Goal: Task Accomplishment & Management: Use online tool/utility

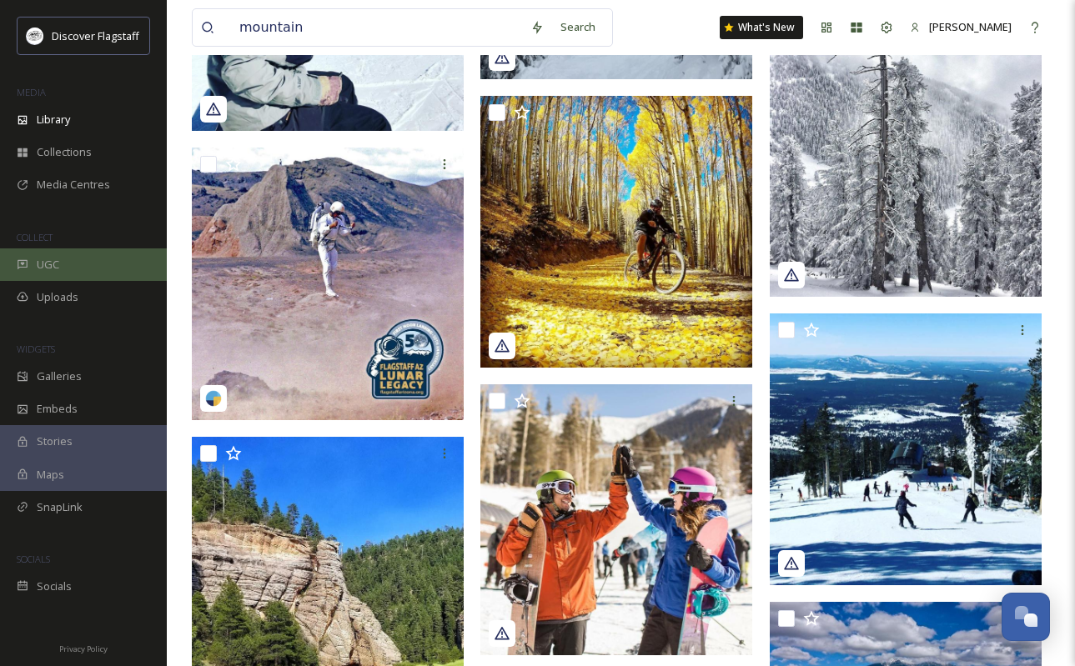
scroll to position [99967, 0]
click at [313, 24] on input "mountain" at bounding box center [376, 27] width 291 height 37
click at [389, 23] on input "mountain" at bounding box center [376, 27] width 291 height 37
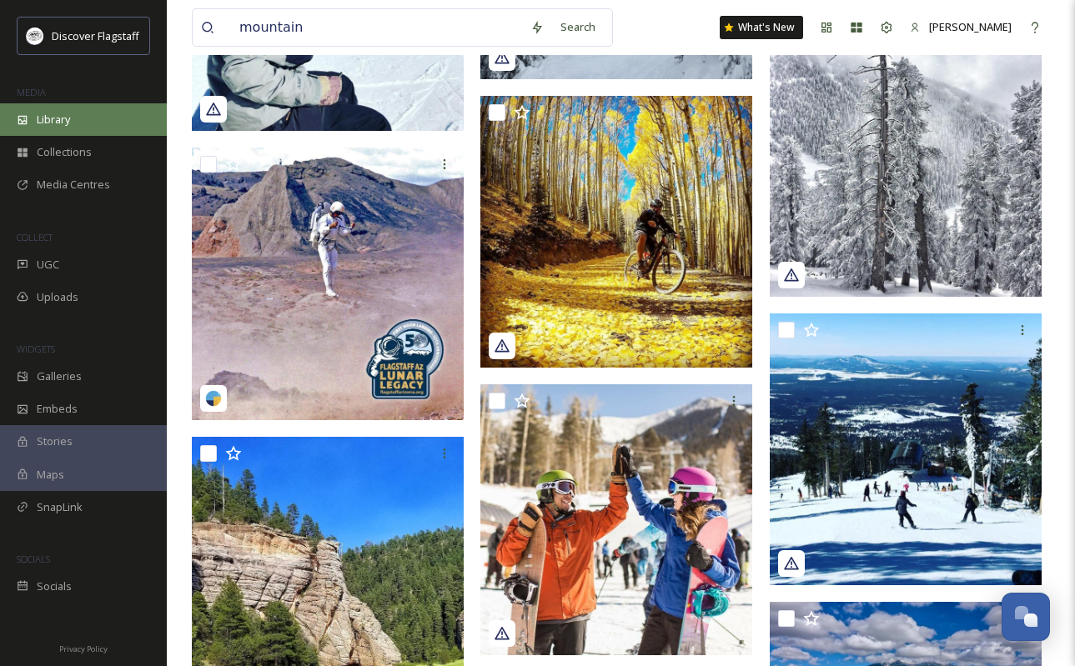
click at [24, 115] on icon at bounding box center [23, 120] width 12 height 12
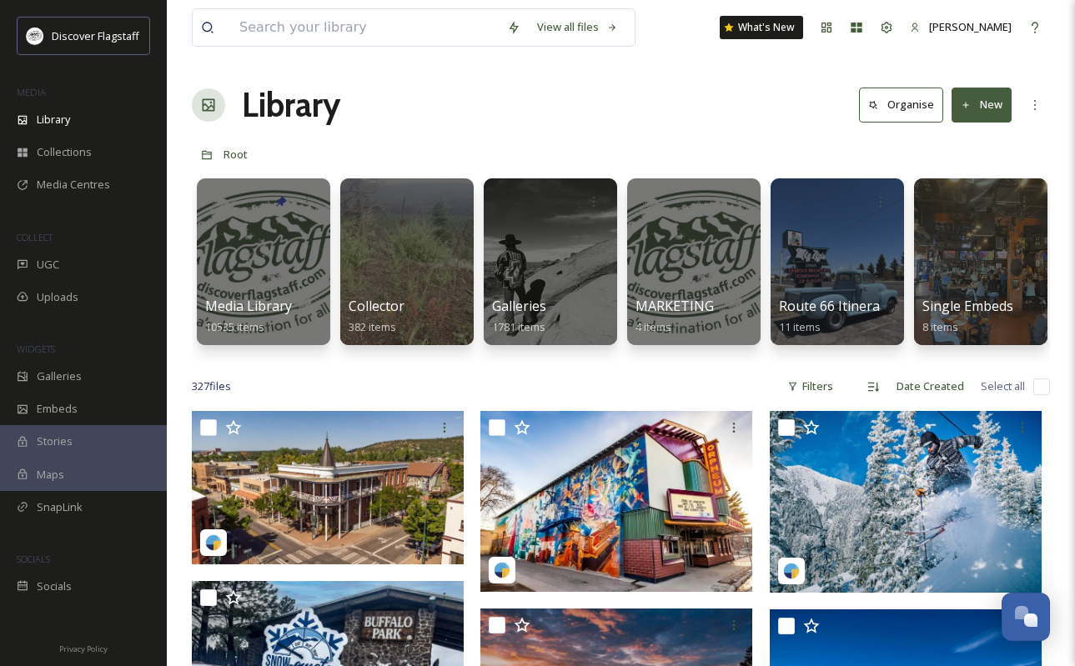
click at [394, 23] on input at bounding box center [365, 27] width 268 height 37
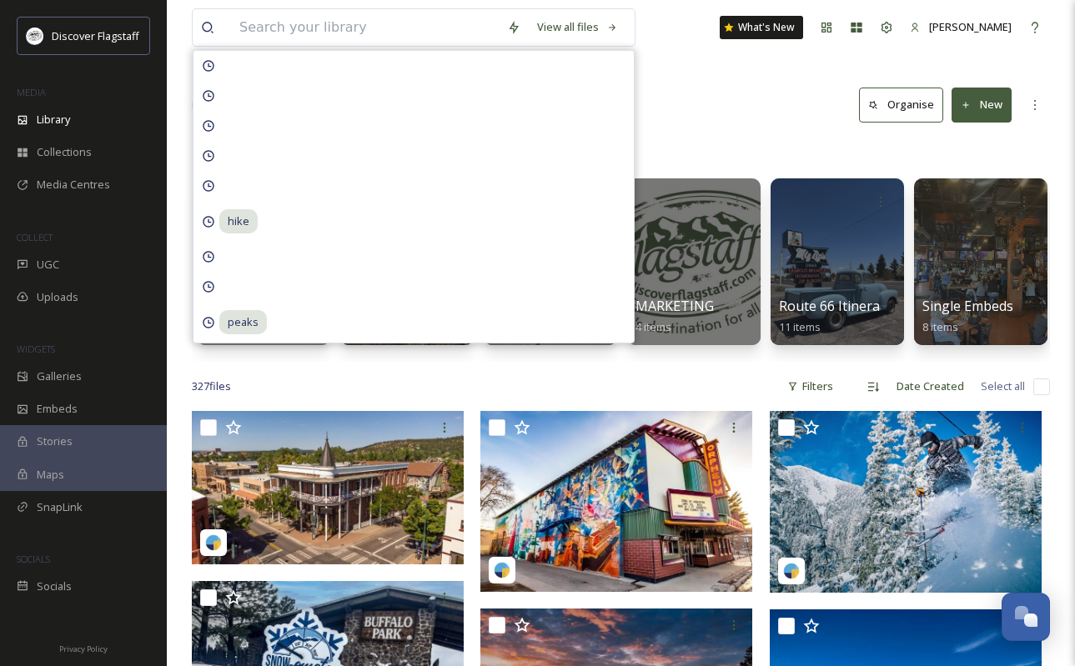
click at [654, 88] on div "Library Organise New" at bounding box center [621, 105] width 858 height 50
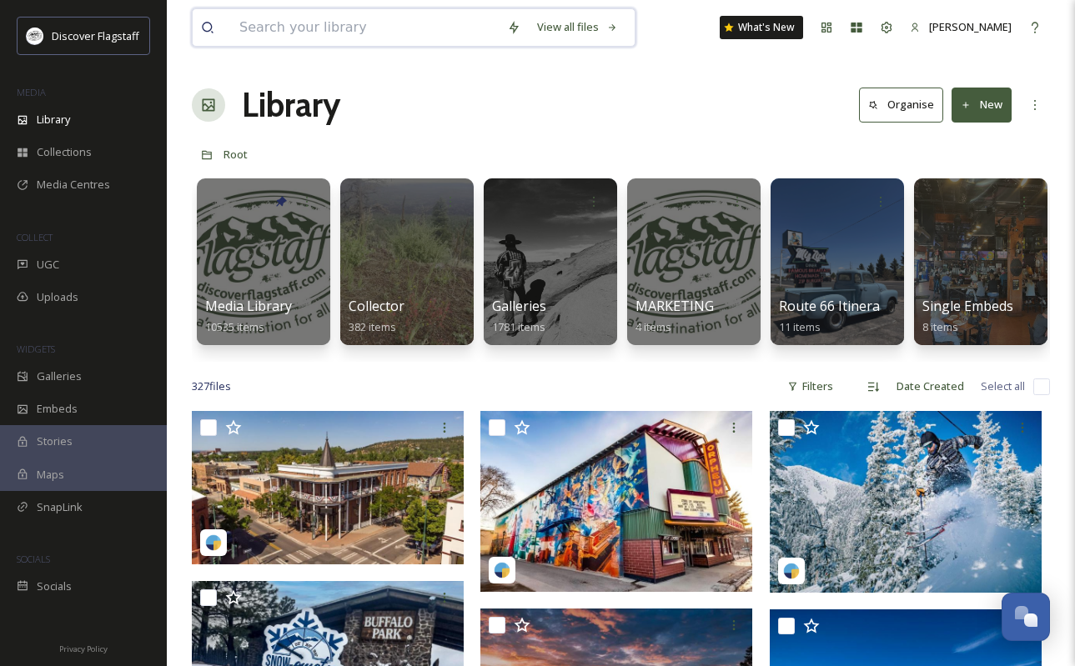
click at [437, 27] on input at bounding box center [365, 27] width 268 height 37
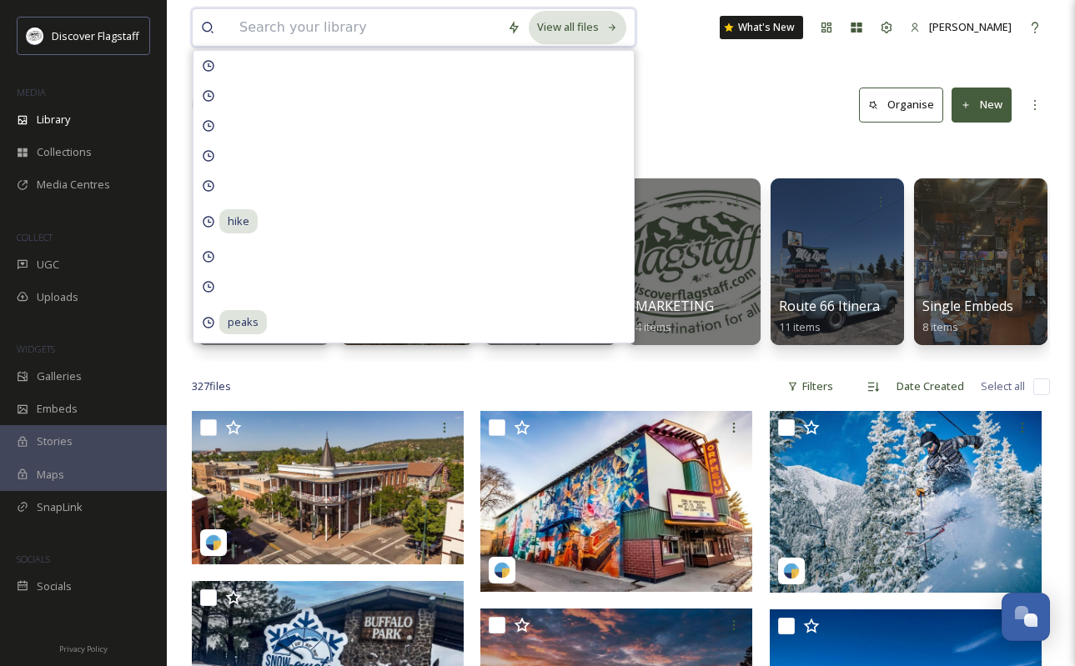
click at [607, 26] on icon at bounding box center [612, 28] width 11 height 11
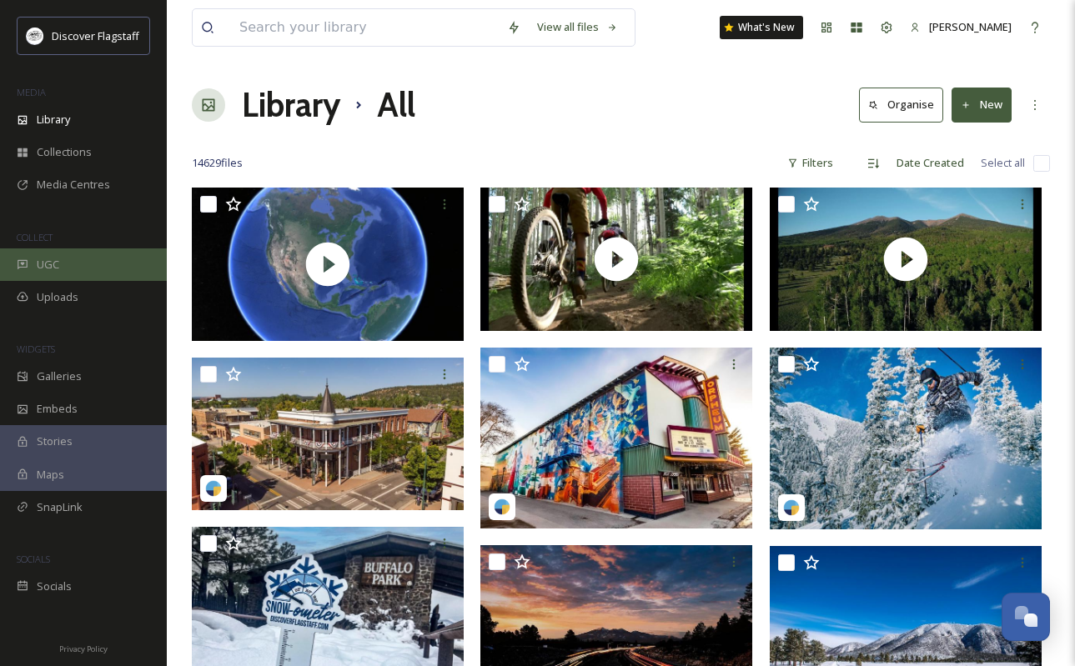
click at [29, 271] on div "UGC" at bounding box center [83, 265] width 167 height 33
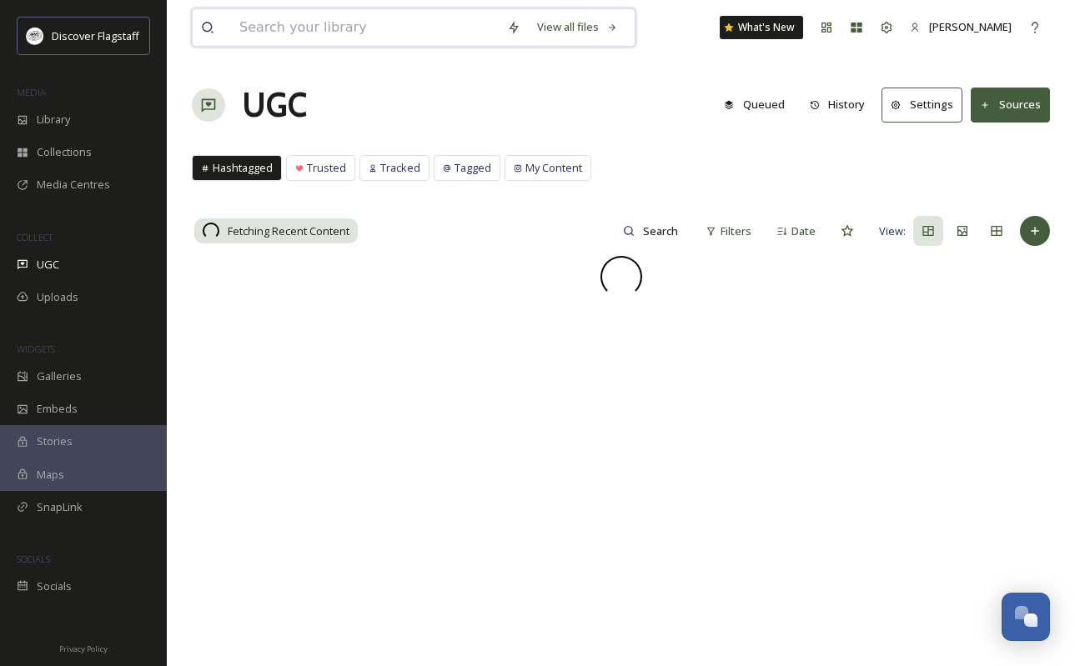
click at [438, 35] on input at bounding box center [365, 27] width 268 height 37
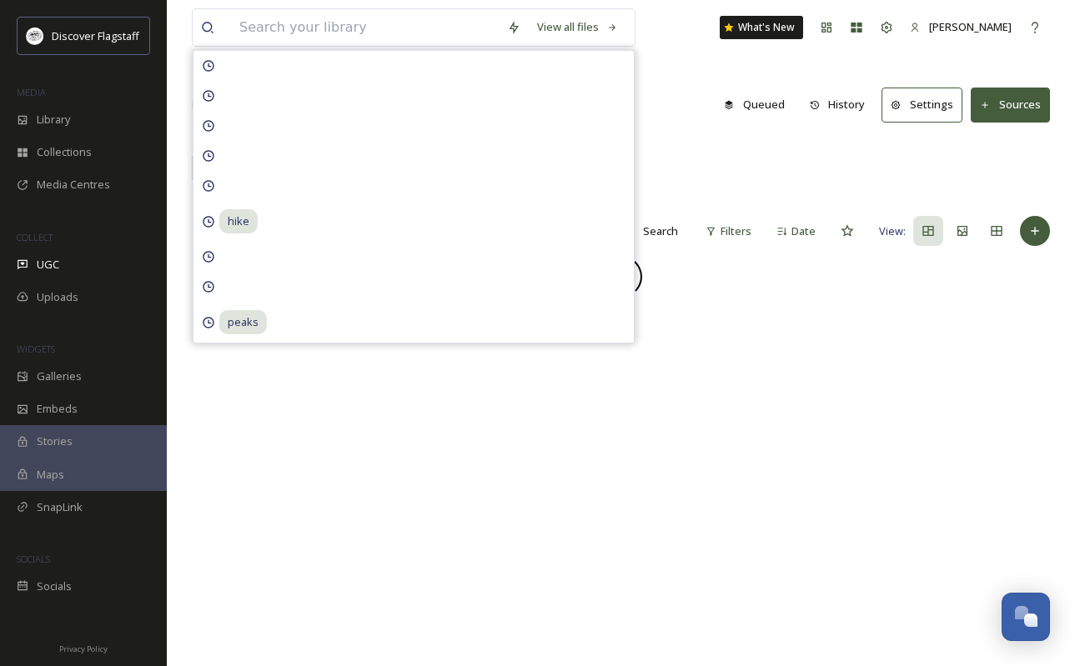
click at [778, 118] on button "Queued" at bounding box center [754, 104] width 78 height 33
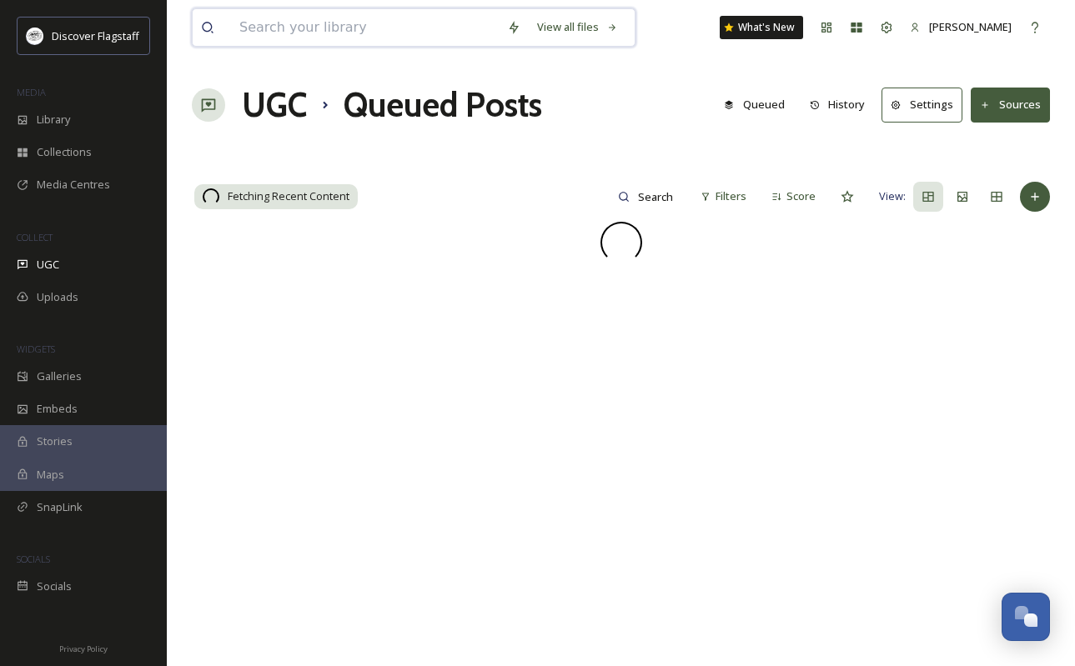
click at [420, 28] on input at bounding box center [365, 27] width 268 height 37
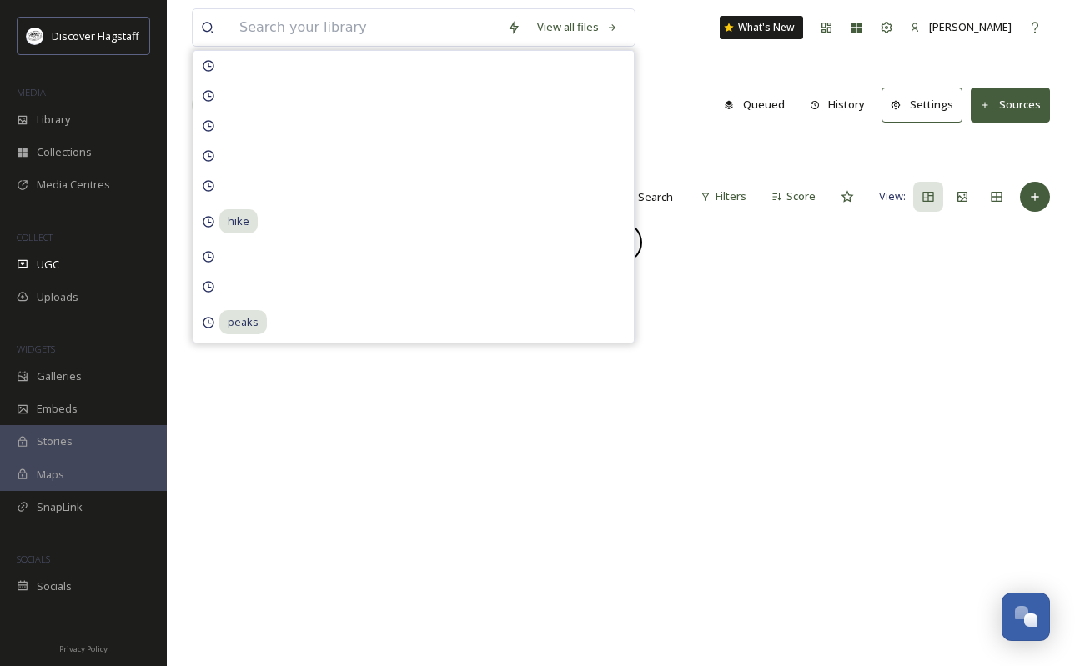
click at [646, 102] on div "UGC Queued Posts Queued History Settings Sources" at bounding box center [621, 105] width 858 height 50
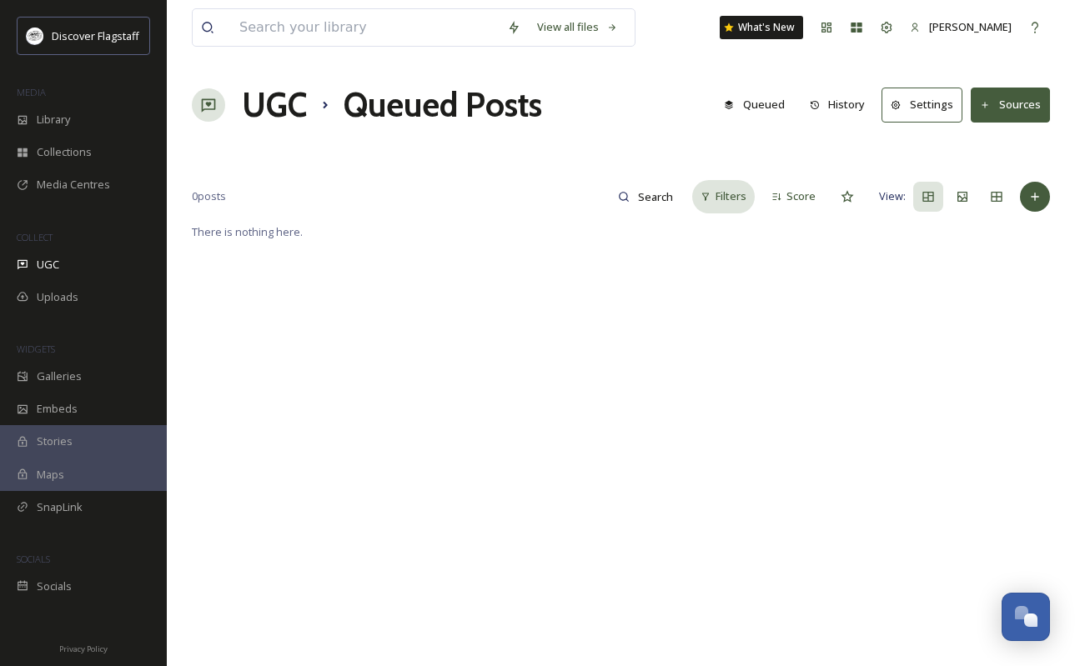
click at [720, 195] on span "Filters" at bounding box center [730, 196] width 31 height 16
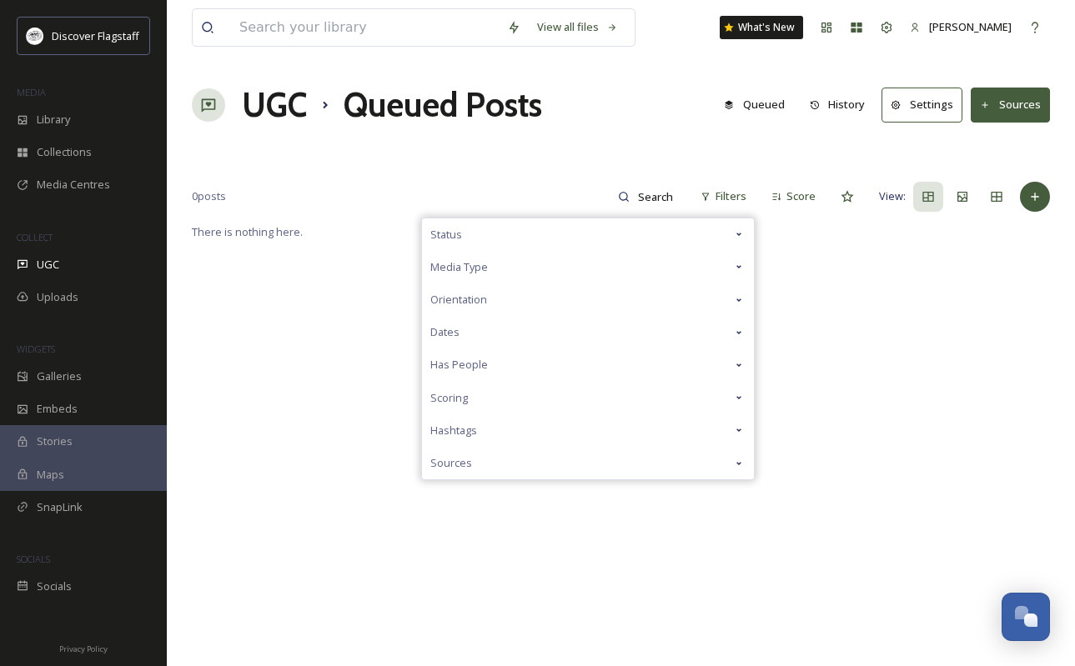
click at [478, 227] on div "Status" at bounding box center [588, 234] width 332 height 33
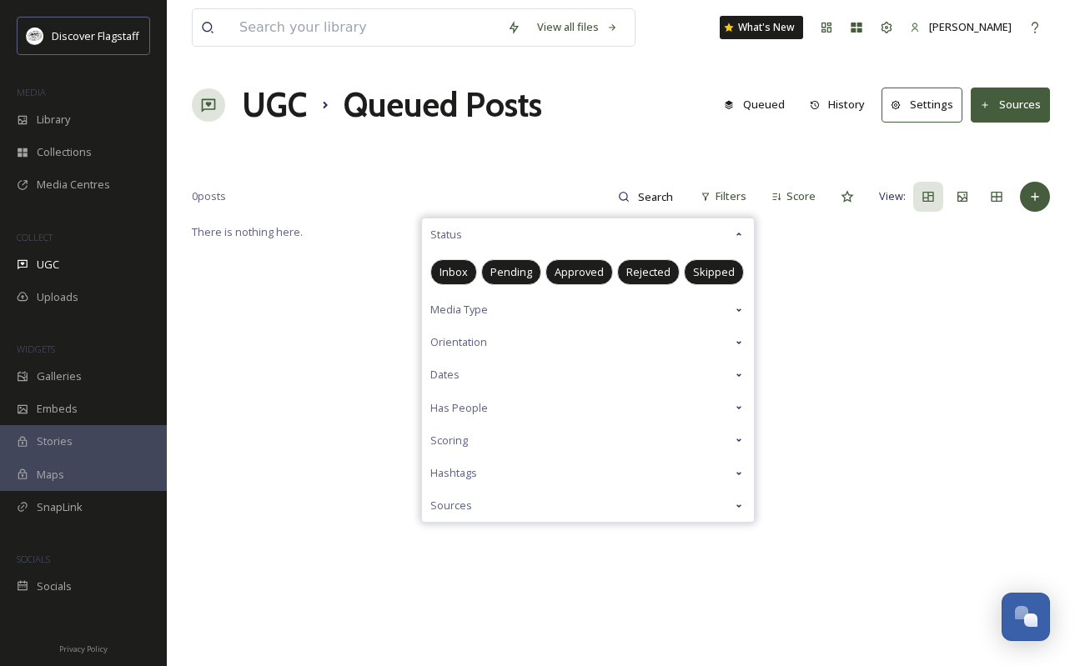
click at [472, 309] on span "Media Type" at bounding box center [459, 310] width 58 height 16
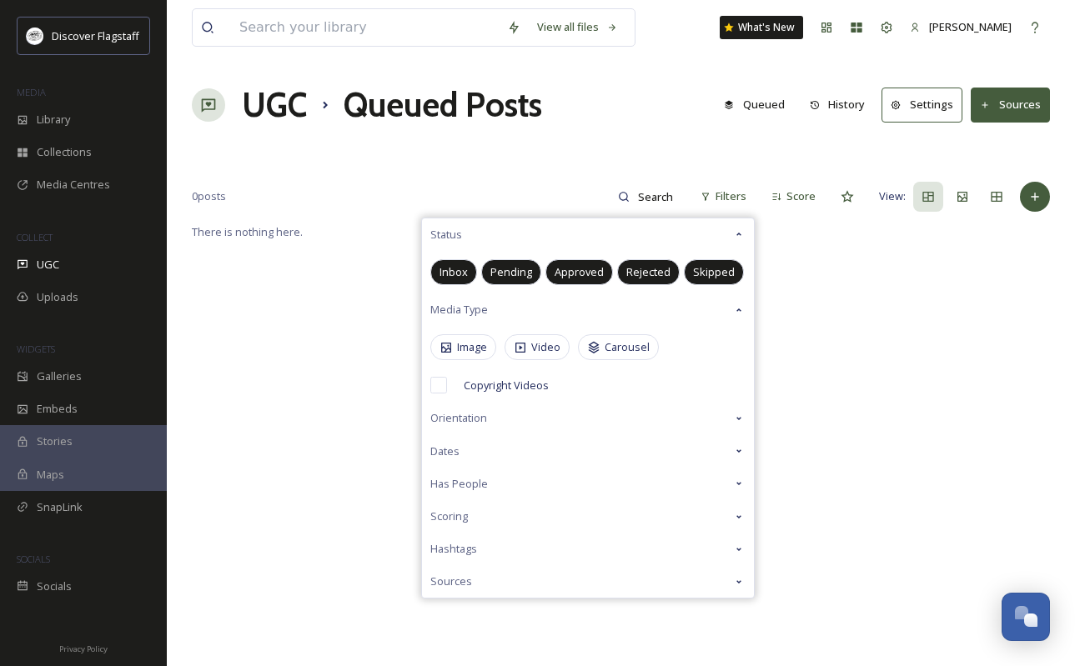
drag, startPoint x: 464, startPoint y: 416, endPoint x: 455, endPoint y: 415, distance: 8.4
click at [464, 416] on span "Orientation" at bounding box center [458, 418] width 57 height 16
click at [454, 498] on span "Dates" at bounding box center [444, 494] width 29 height 16
drag, startPoint x: 454, startPoint y: 575, endPoint x: 555, endPoint y: 515, distance: 117.8
click at [456, 575] on span "Has People" at bounding box center [459, 582] width 58 height 16
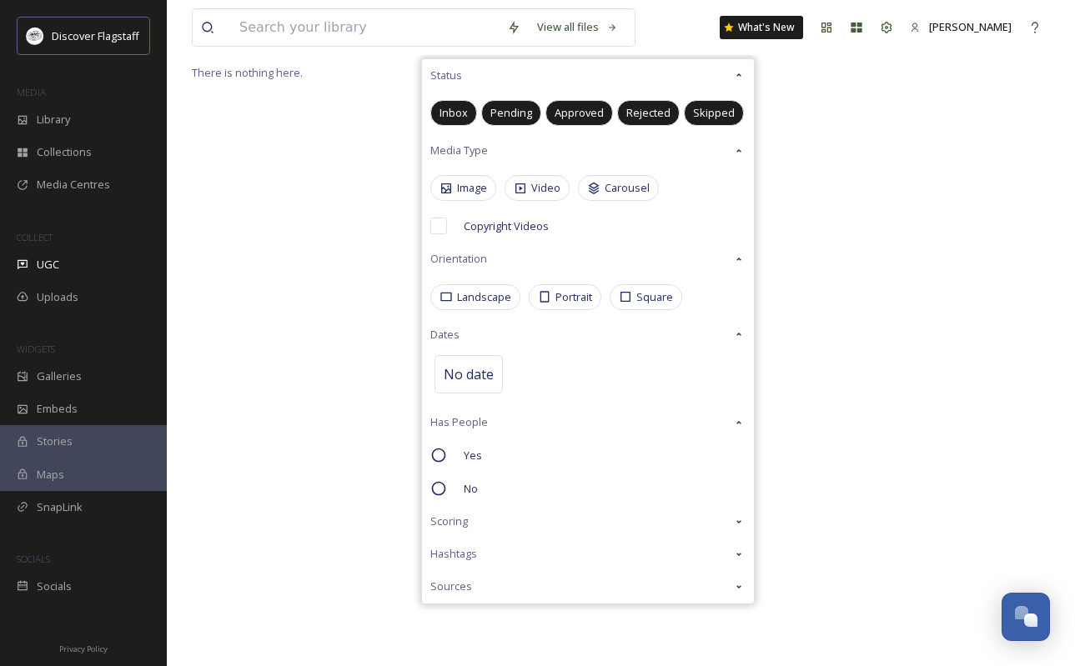
scroll to position [222, 0]
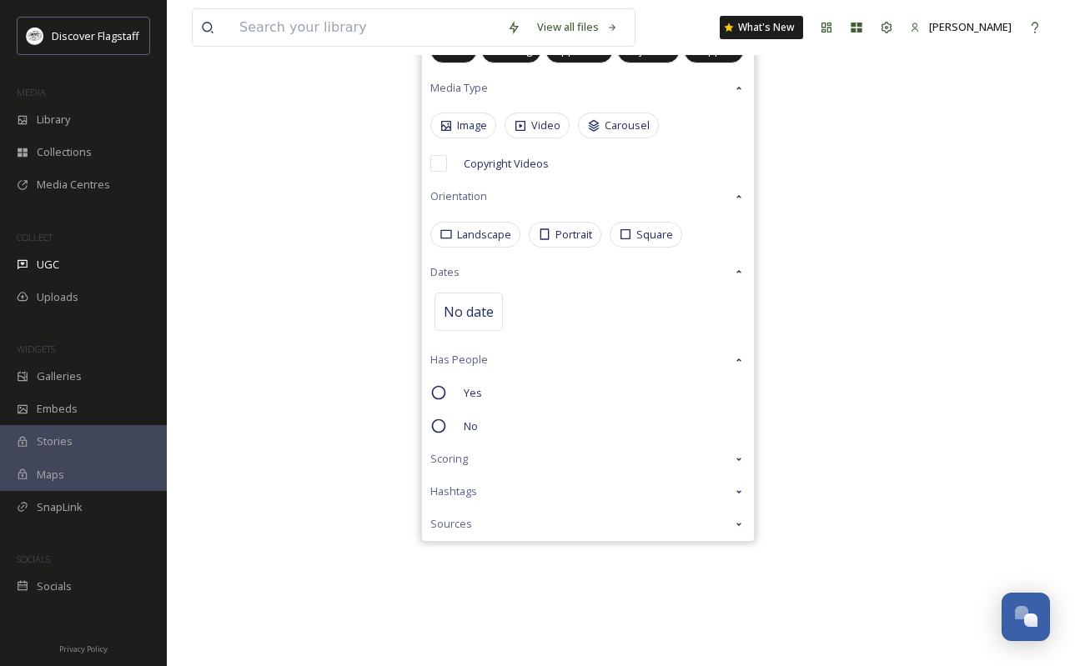
click at [464, 495] on span "Hashtags" at bounding box center [453, 492] width 47 height 16
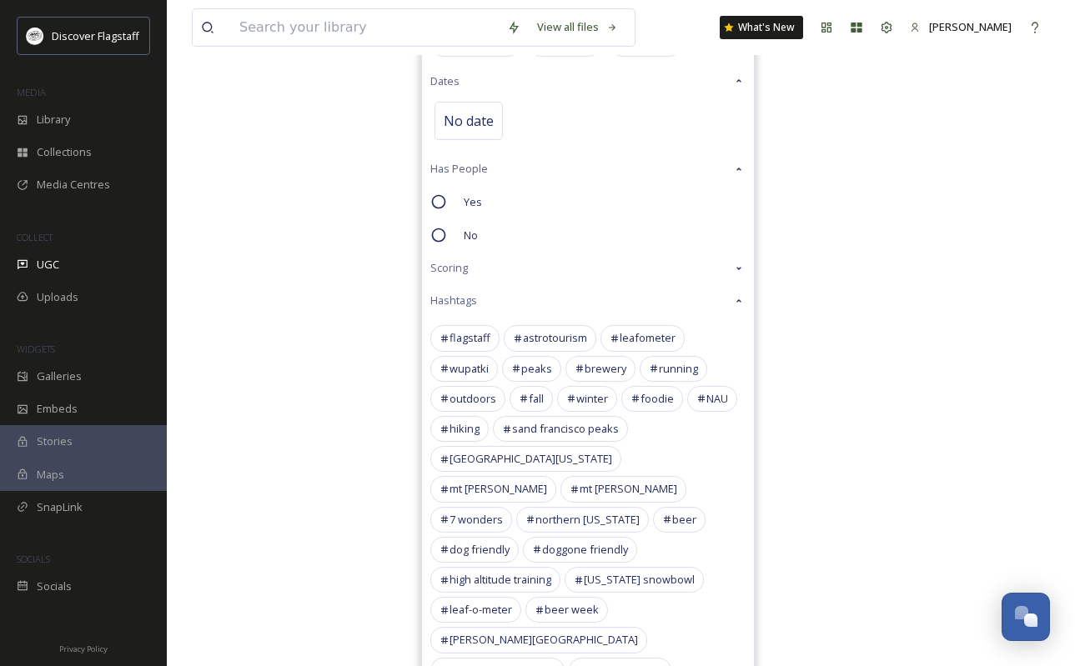
scroll to position [468, 0]
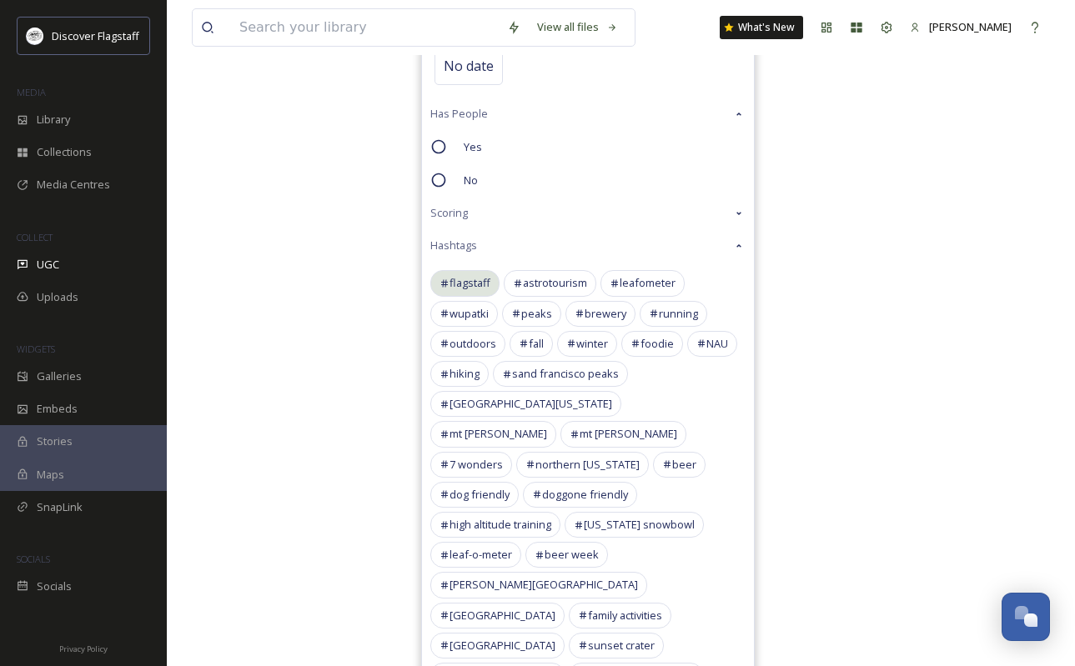
click at [483, 287] on span "flagstaff" at bounding box center [469, 283] width 41 height 16
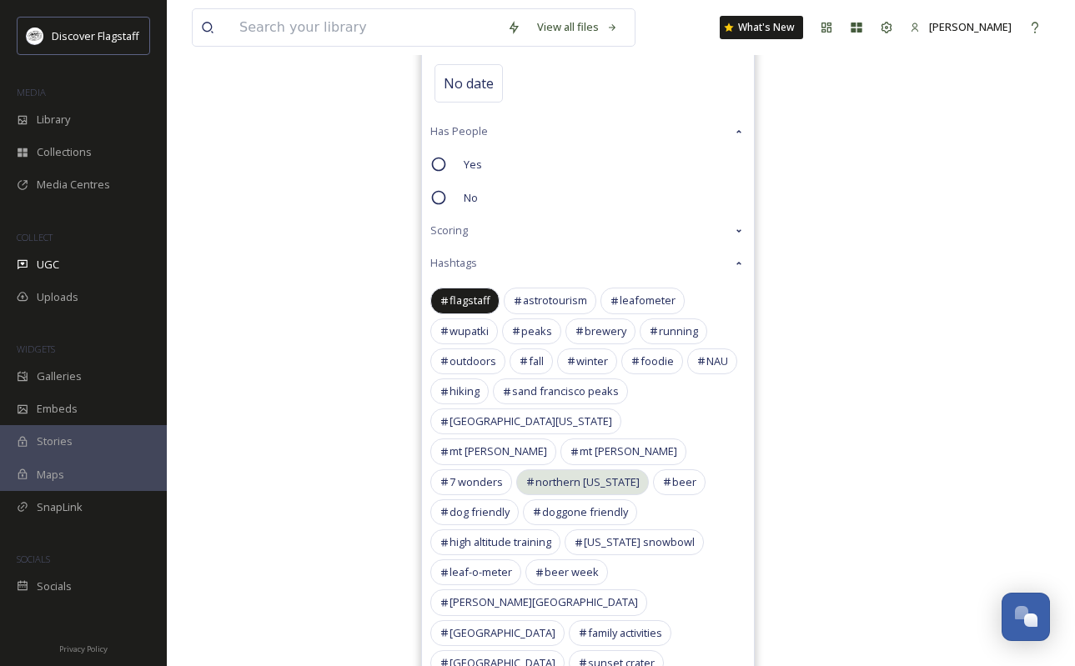
scroll to position [471, 0]
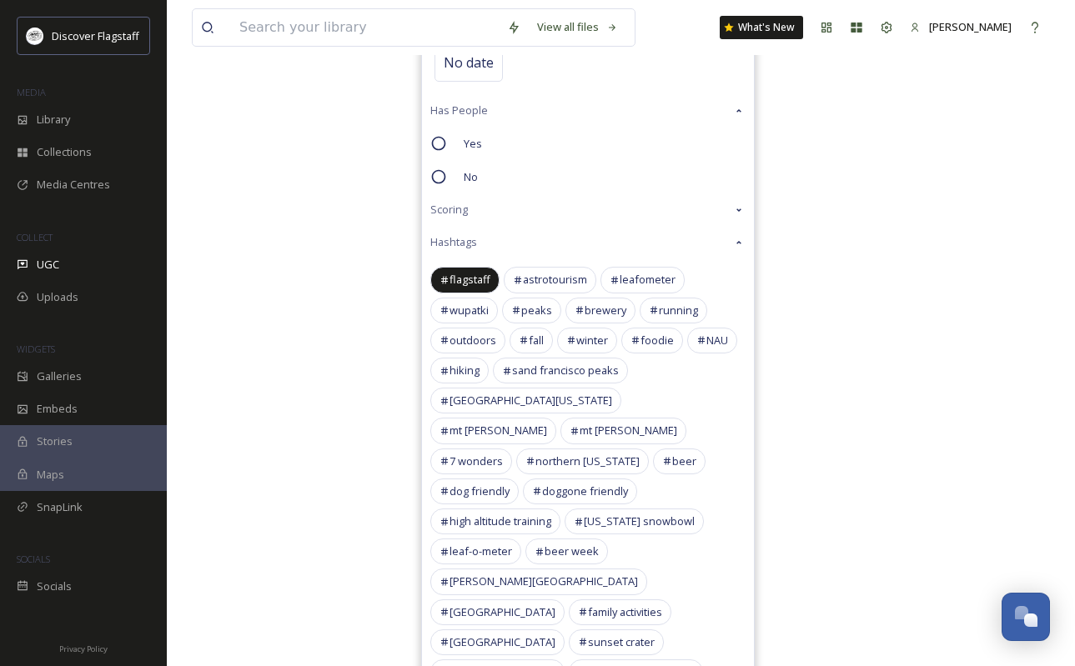
click at [450, 212] on span "Scoring" at bounding box center [449, 210] width 38 height 16
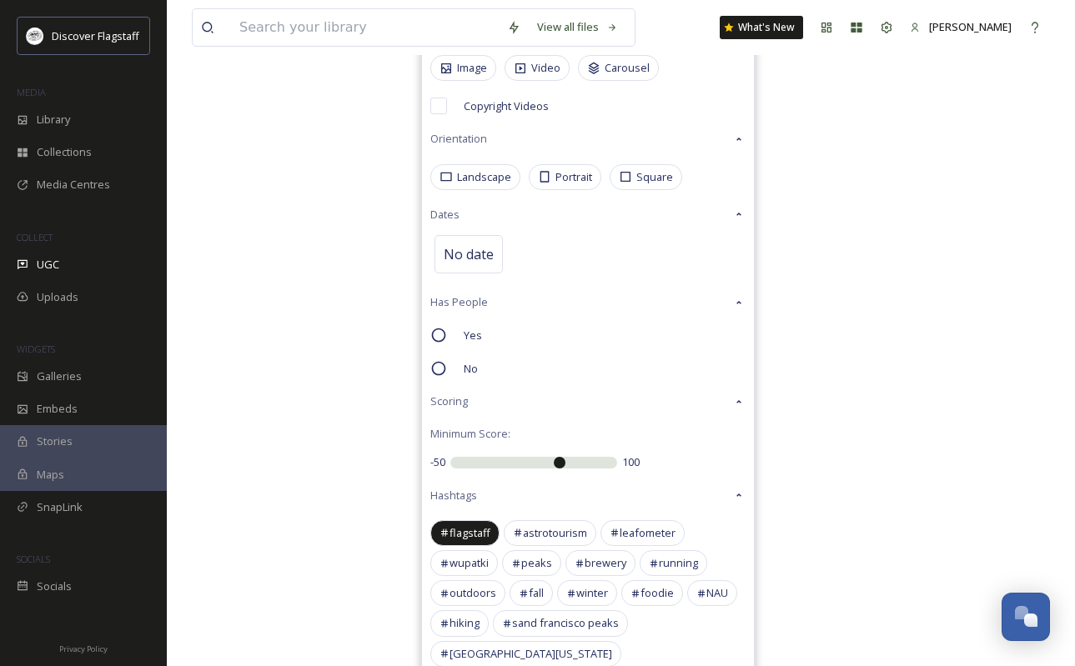
scroll to position [0, 0]
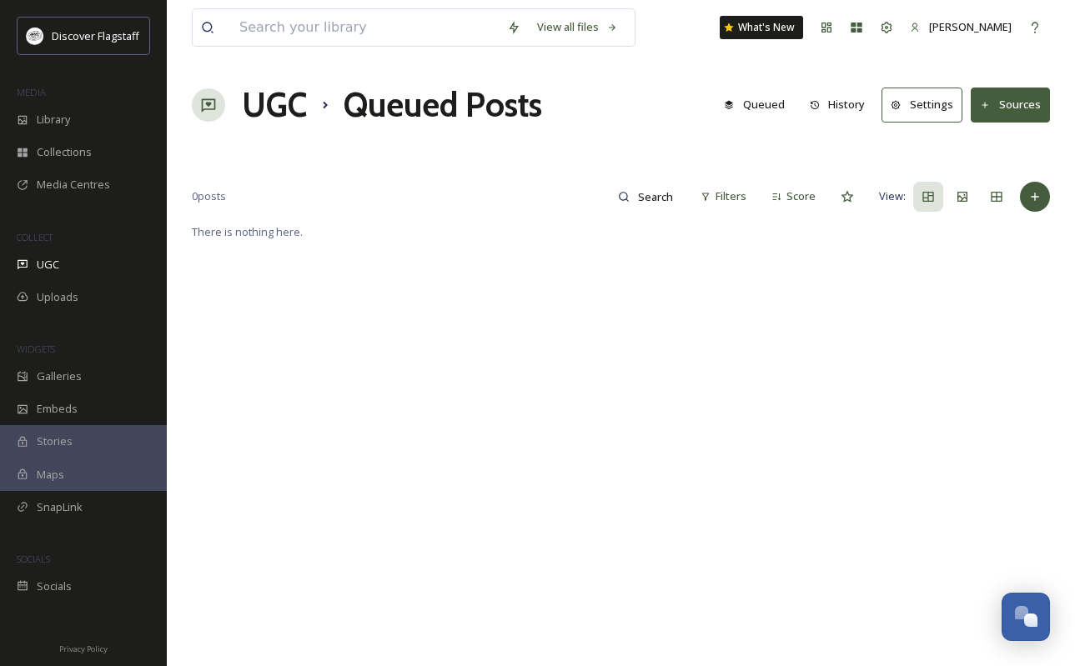
click at [563, 163] on div "View all files What's New [PERSON_NAME] UGC Queued Posts Queued History Setting…" at bounding box center [621, 444] width 908 height 888
click at [342, 19] on input at bounding box center [365, 27] width 268 height 37
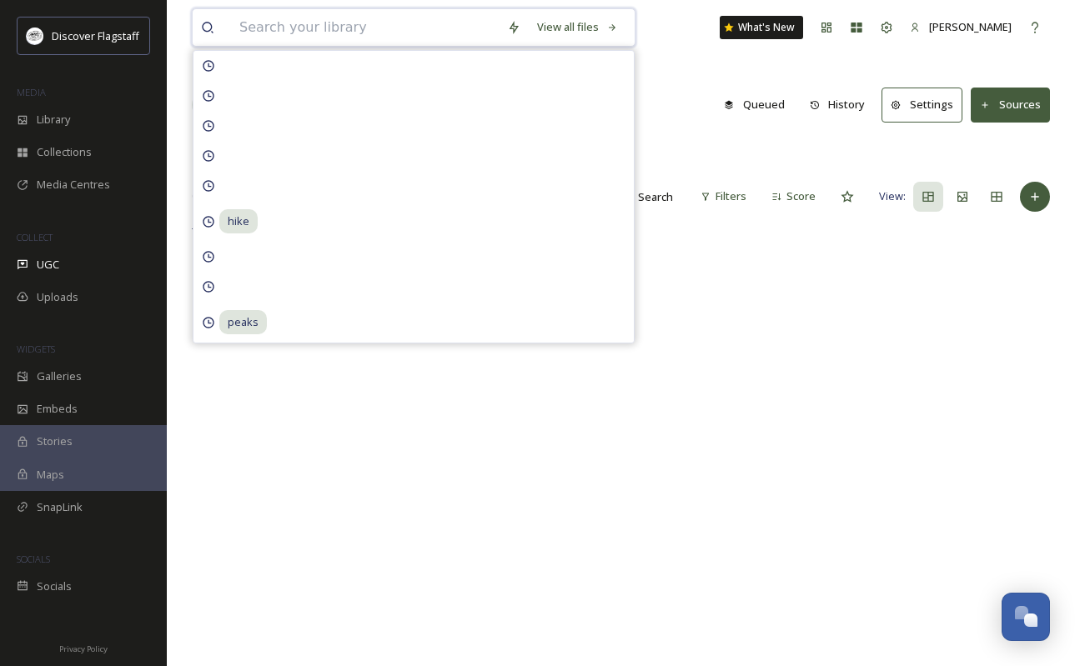
click at [326, 24] on input at bounding box center [365, 27] width 268 height 37
type input "snowplay"
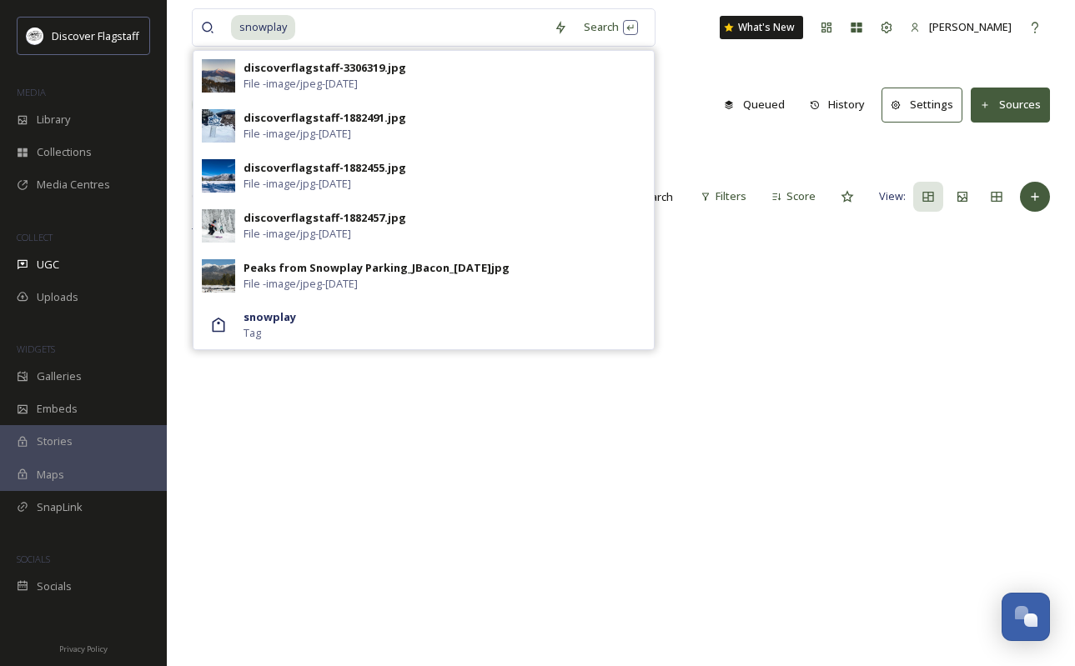
click at [688, 168] on div "snowplay Search discoverflagstaff-3306319.jpg File - image/jpeg - [DATE] discov…" at bounding box center [621, 444] width 908 height 888
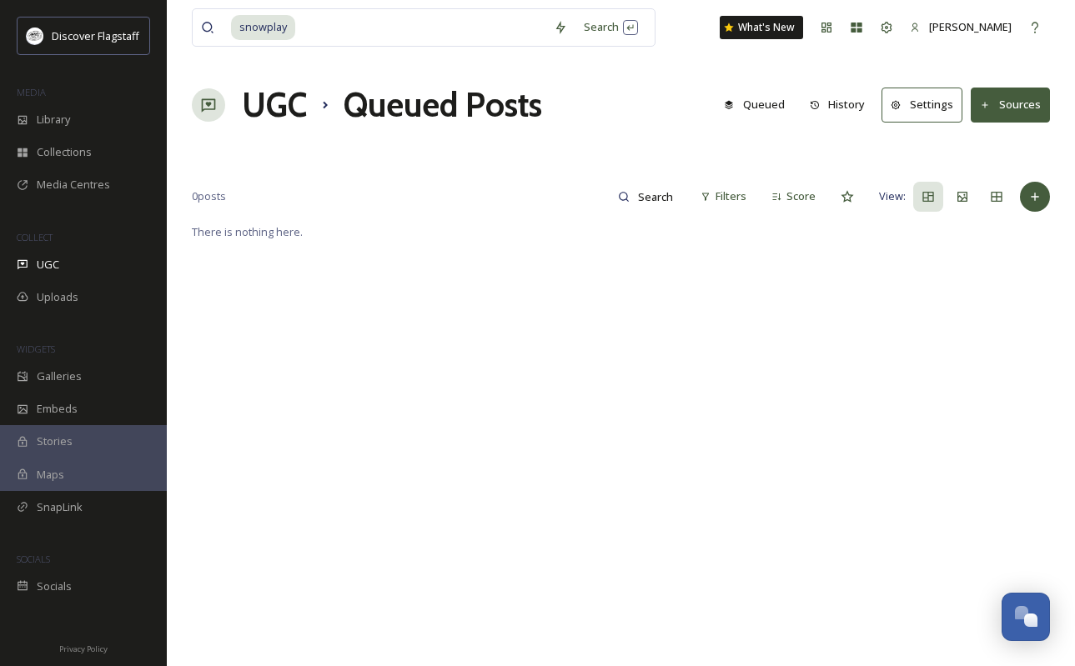
click at [762, 98] on button "Queued" at bounding box center [754, 104] width 78 height 33
drag, startPoint x: 333, startPoint y: 24, endPoint x: 120, endPoint y: 28, distance: 212.7
click at [120, 28] on div "Discover Flagstaff MEDIA Library Collections Media Centres COLLECT UGC Uploads …" at bounding box center [537, 444] width 1075 height 888
type input "s"
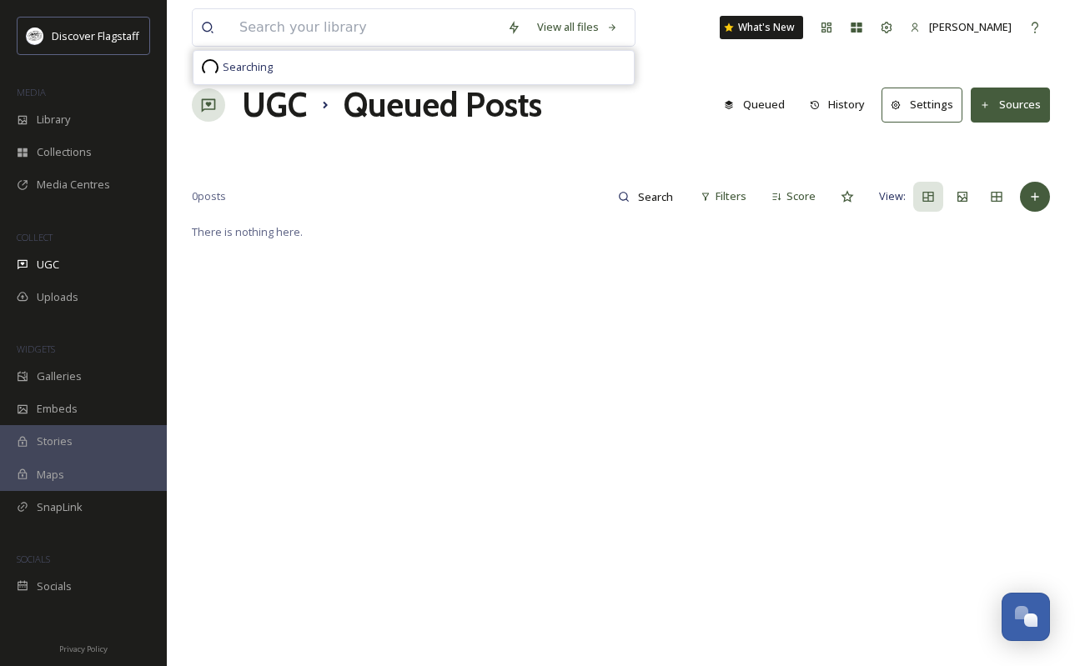
click at [391, 156] on div "View all files Searching What's New [PERSON_NAME] UGC Queued Posts Queued Histo…" at bounding box center [621, 444] width 908 height 888
click at [341, 26] on input at bounding box center [365, 27] width 268 height 37
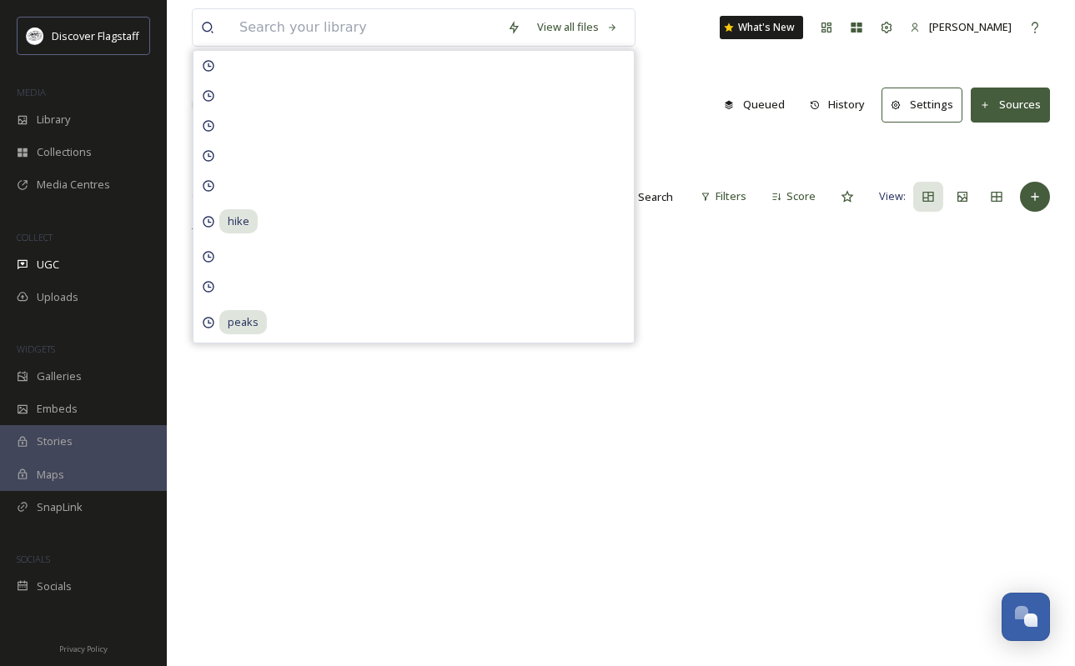
click at [665, 146] on div "View all files hike peaks What's New [PERSON_NAME] UGC Queued Posts Queued Hist…" at bounding box center [621, 444] width 908 height 888
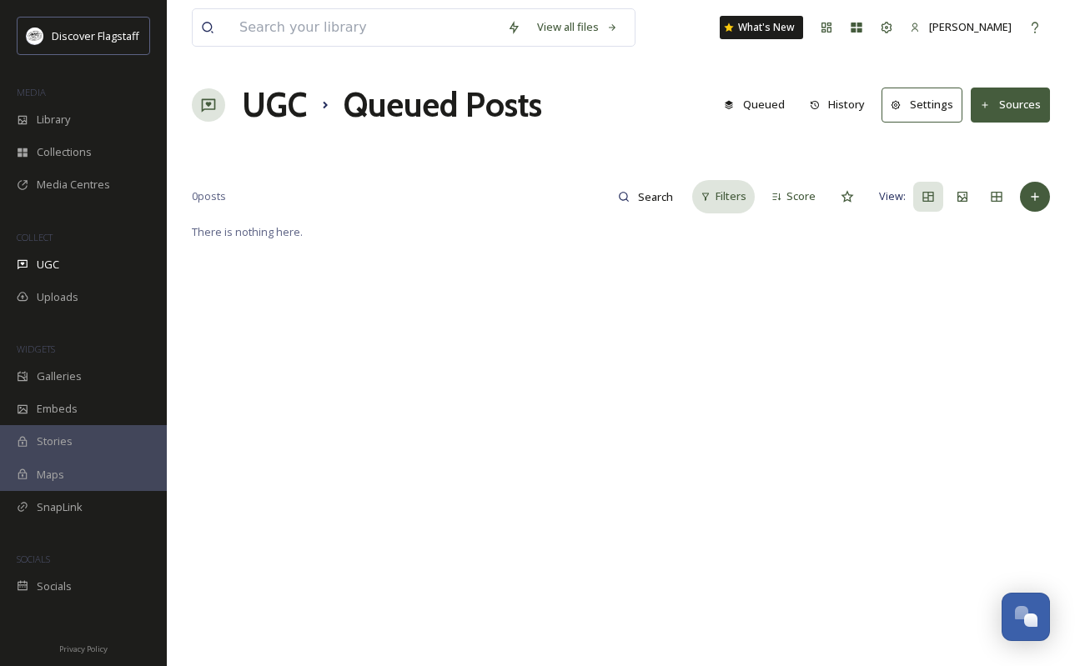
click at [733, 200] on span "Filters" at bounding box center [730, 196] width 31 height 16
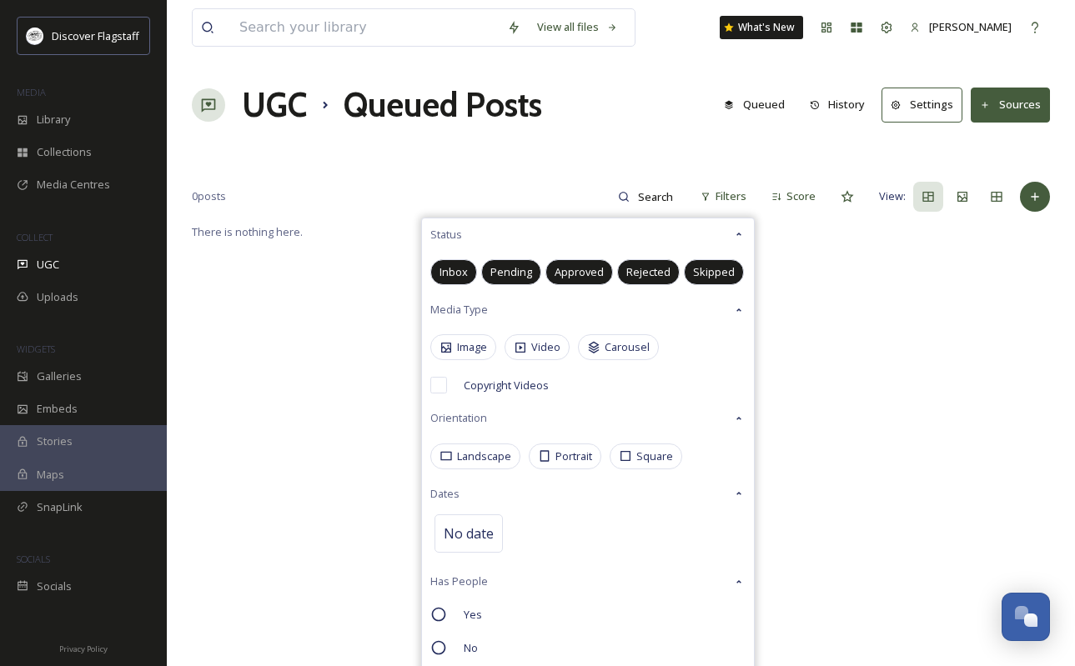
click at [561, 144] on div "View all files What's New [PERSON_NAME] UGC Queued Posts Queued History Setting…" at bounding box center [621, 444] width 908 height 888
